Goal: Task Accomplishment & Management: Use online tool/utility

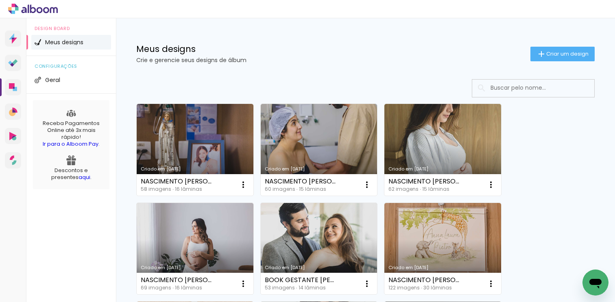
click at [506, 94] on input at bounding box center [544, 88] width 116 height 17
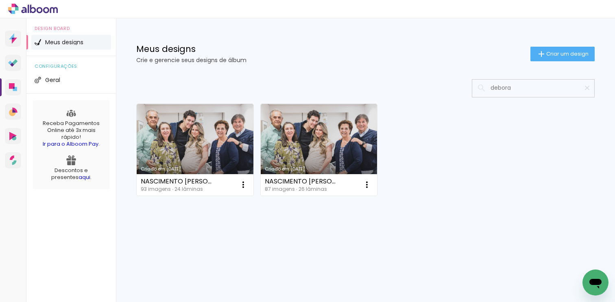
type input "debora"
type paper-input "debora"
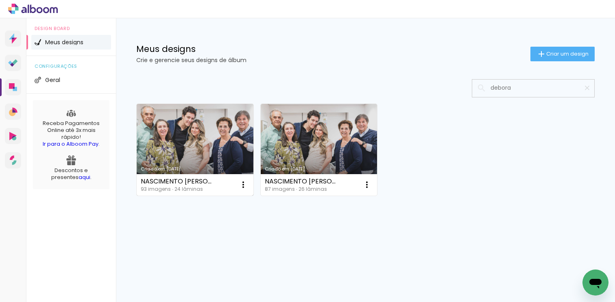
click at [225, 156] on link "Criado em [DATE]" at bounding box center [195, 150] width 117 height 92
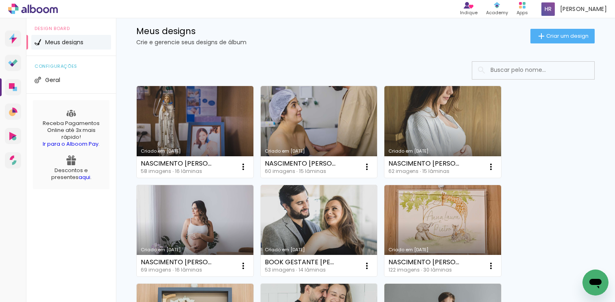
scroll to position [17, 0]
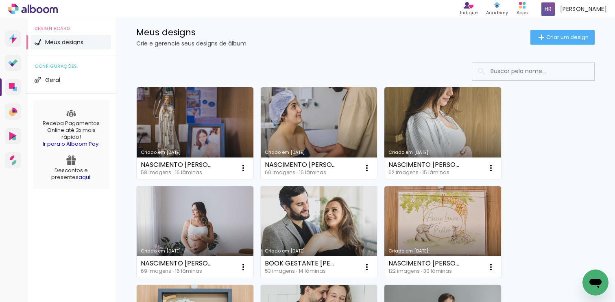
click at [515, 67] on input at bounding box center [544, 71] width 116 height 17
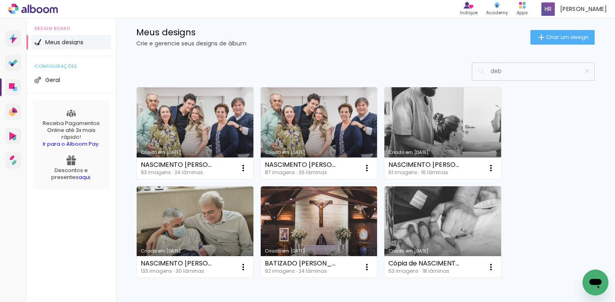
scroll to position [0, 0]
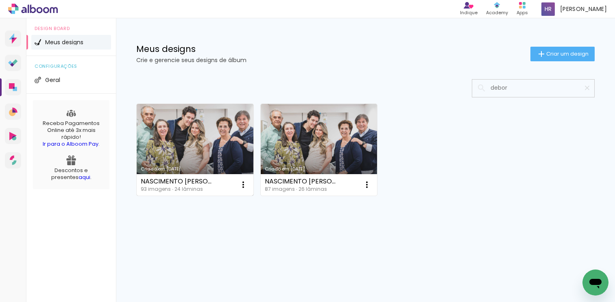
type input "debor"
type paper-input "debor"
click at [185, 162] on link "Criado em [DATE]" at bounding box center [195, 150] width 117 height 92
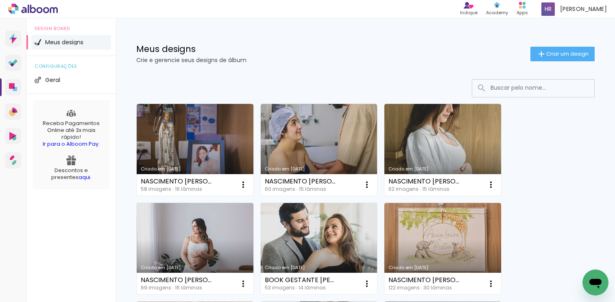
click at [523, 91] on input at bounding box center [544, 88] width 116 height 17
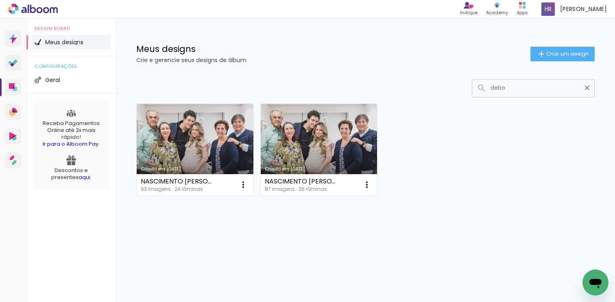
type input "debo"
type paper-input "debo"
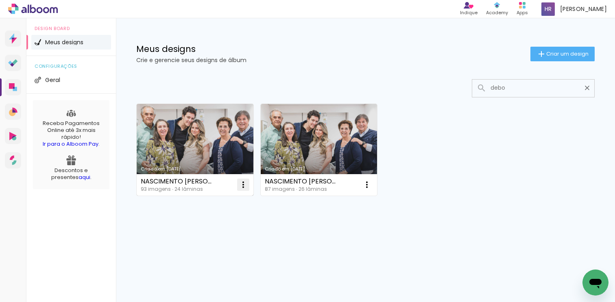
click at [242, 187] on iron-icon at bounding box center [243, 185] width 10 height 10
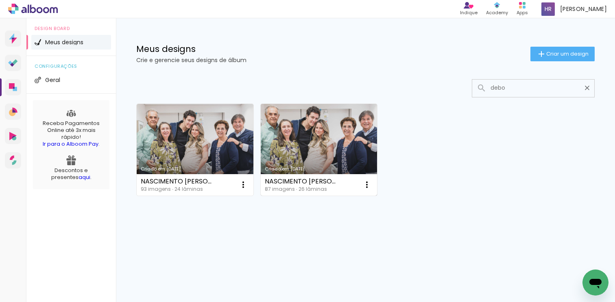
click at [340, 178] on div "NASCIMENTO RICARDO_DEBORAH ALENCAR 87 imagens ∙ 26 lâminas Abrir Fazer uma cópi…" at bounding box center [319, 185] width 117 height 22
click at [335, 153] on link "Criado em [DATE]" at bounding box center [319, 150] width 117 height 92
